Goal: Transaction & Acquisition: Purchase product/service

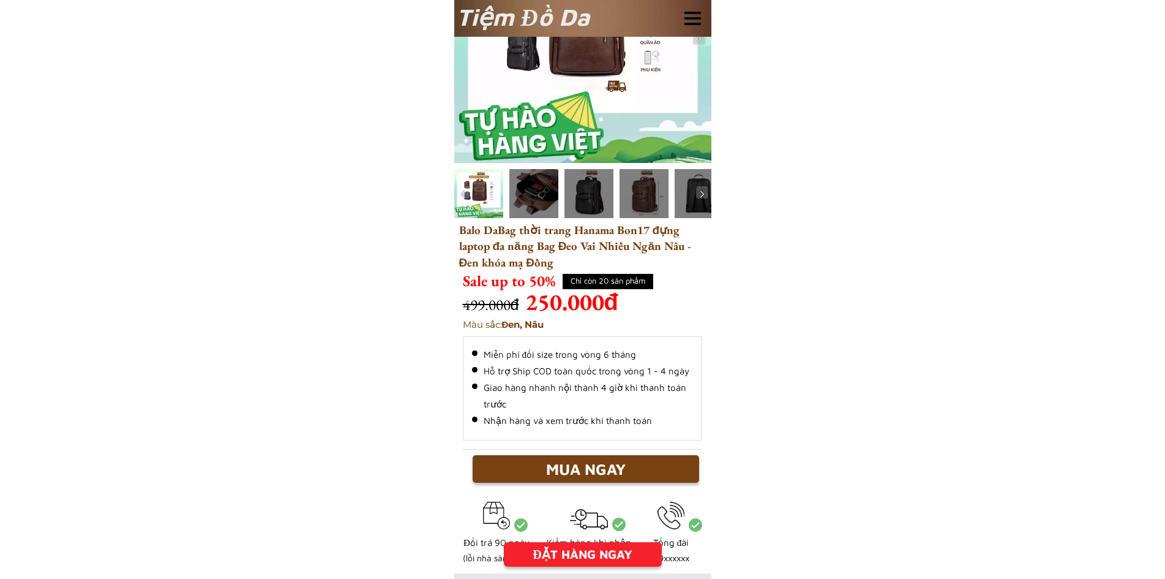
click at [582, 548] on div "ĐẶT HÀNG NGAY" at bounding box center [583, 554] width 158 height 18
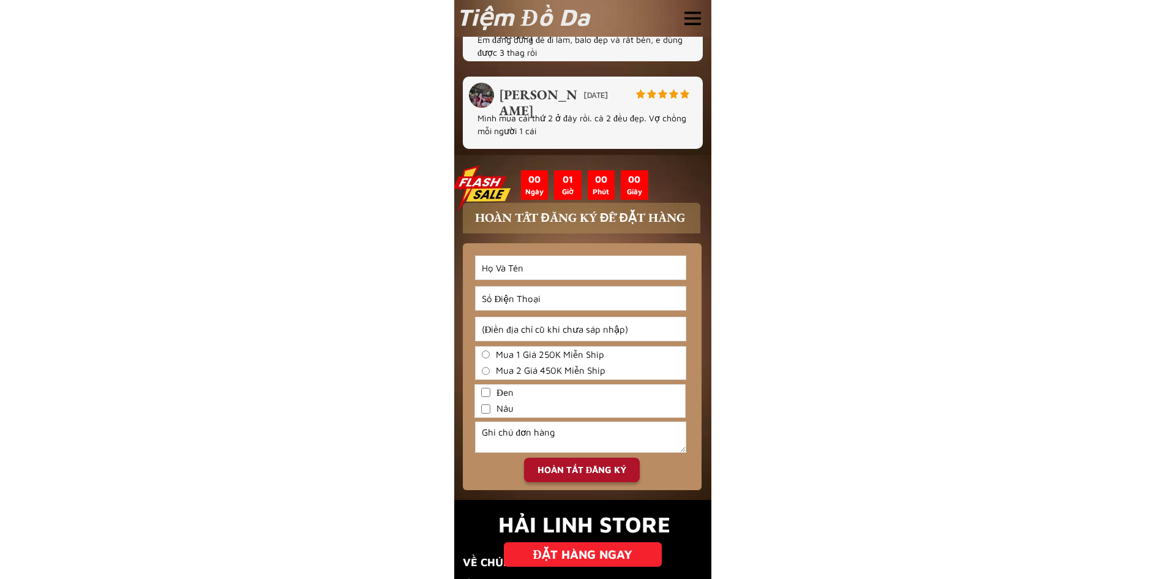
scroll to position [3137, 0]
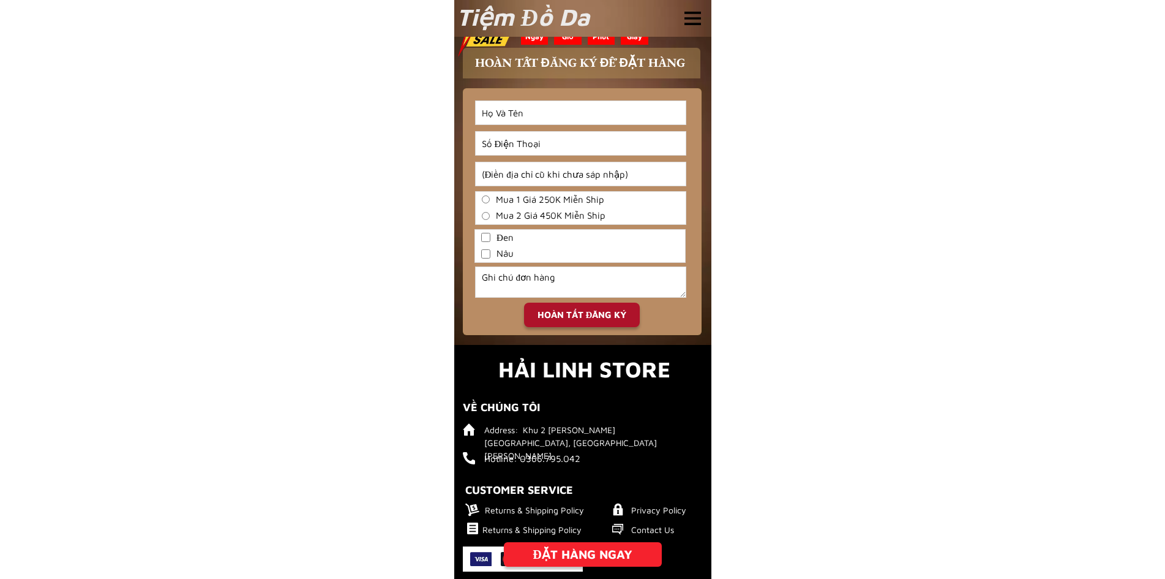
click at [521, 113] on input "Input full_name" at bounding box center [581, 112] width 210 height 23
type input "Do Vo"
type input "0857123417"
type input "[PERSON_NAME]"
click at [487, 199] on input "Mua 1 Giá 250K Miễn Ship" at bounding box center [486, 199] width 8 height 8
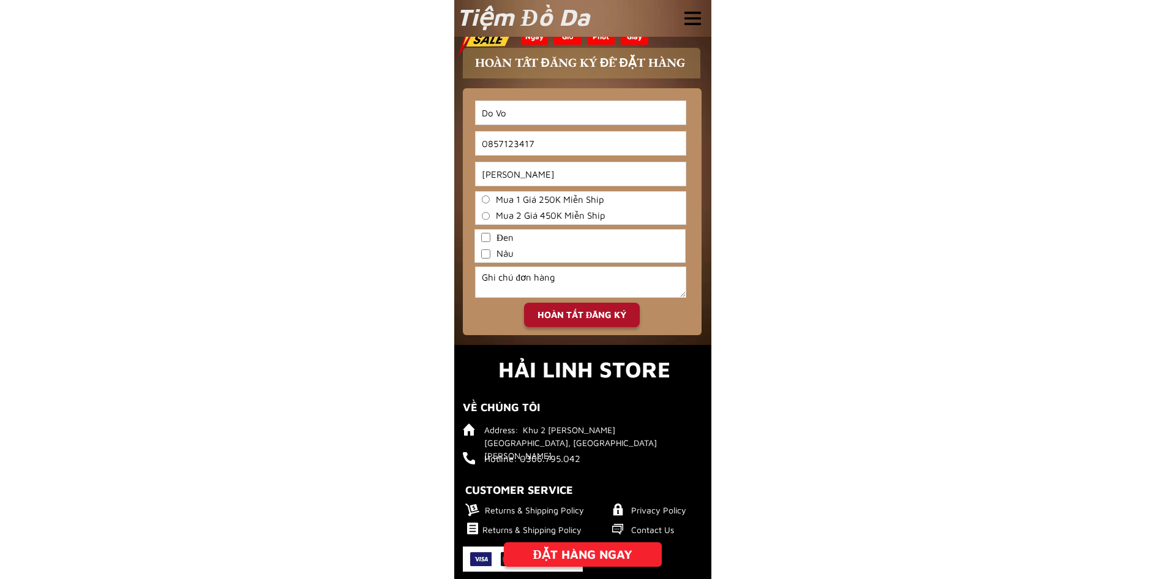
radio input "true"
drag, startPoint x: 483, startPoint y: 238, endPoint x: 500, endPoint y: 252, distance: 22.2
click at [486, 238] on input "Đen" at bounding box center [485, 237] width 9 height 9
drag, startPoint x: 585, startPoint y: 318, endPoint x: 536, endPoint y: 256, distance: 79.4
click at [584, 318] on div "HOÀN TẤT ĐĂNG KÝ" at bounding box center [582, 315] width 116 height 14
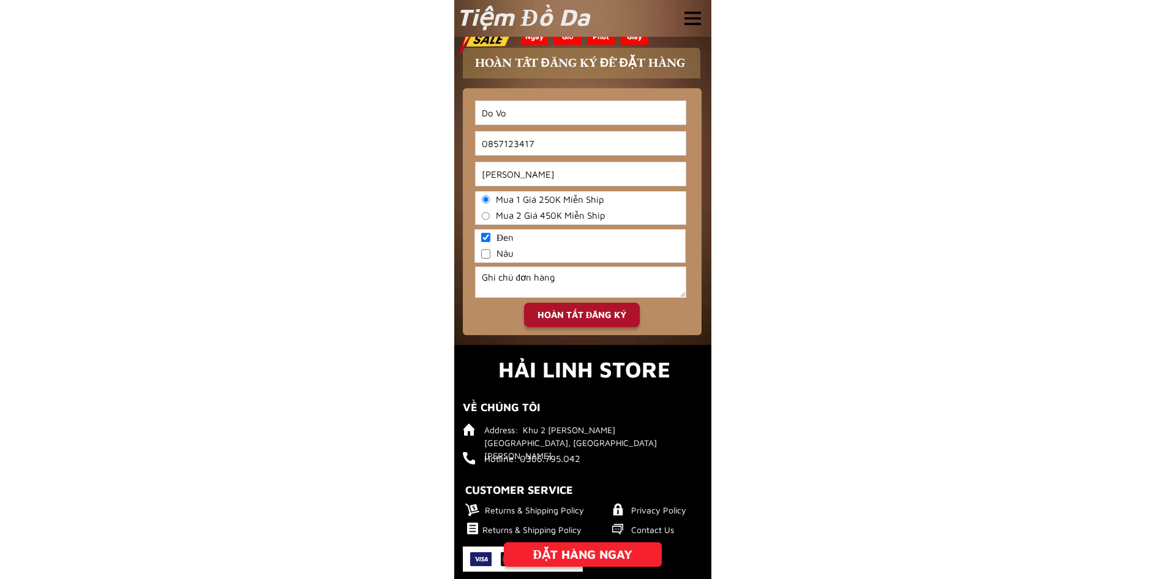
checkbox input "true"
checkbox input "false"
radio input "true"
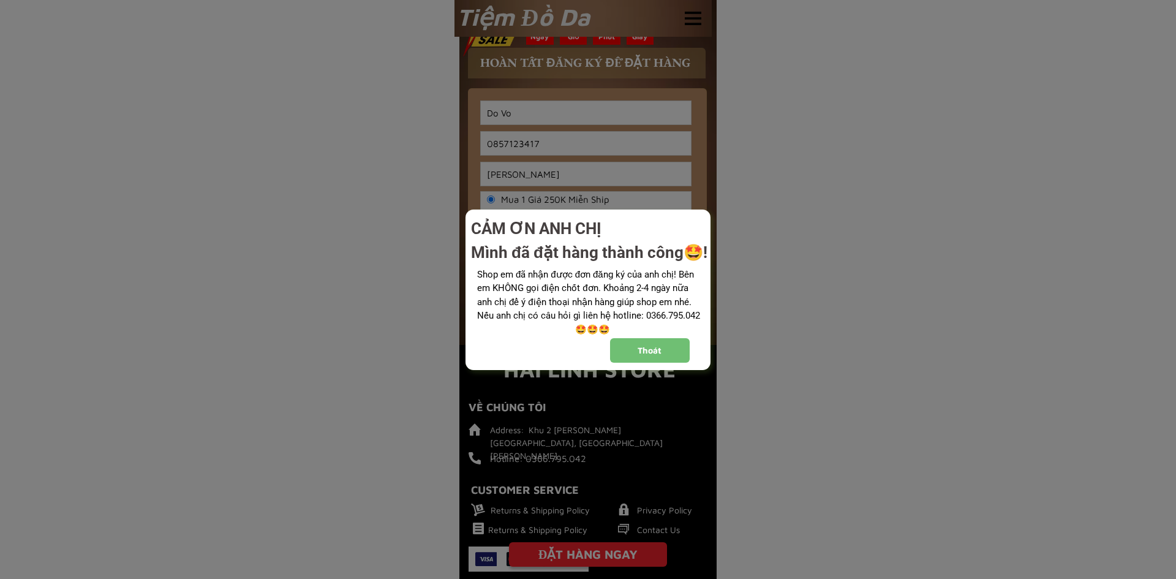
drag, startPoint x: 637, startPoint y: 353, endPoint x: 491, endPoint y: 210, distance: 204.4
click at [636, 352] on div "Thoát" at bounding box center [650, 350] width 80 height 13
